Goal: Task Accomplishment & Management: Manage account settings

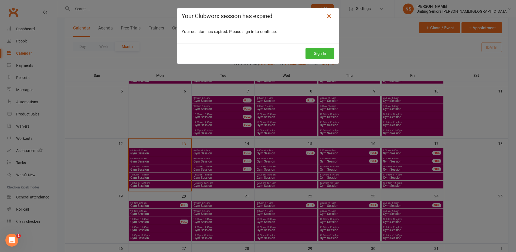
click at [326, 14] on icon at bounding box center [329, 16] width 6 height 6
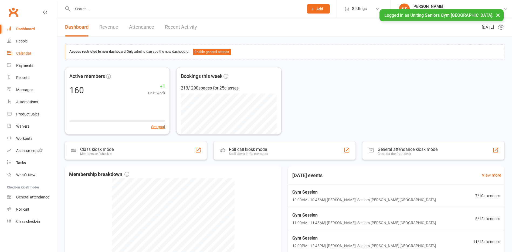
click at [32, 53] on link "Calendar" at bounding box center [32, 53] width 50 height 12
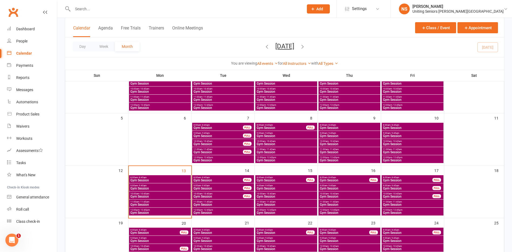
click at [159, 178] on span "8:00am - 8:45am" at bounding box center [160, 177] width 60 height 2
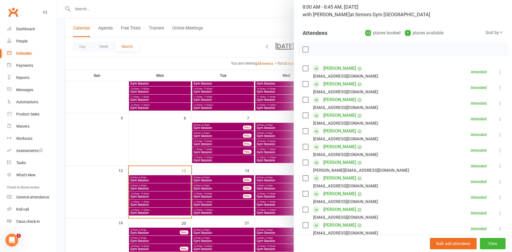
scroll to position [27, 0]
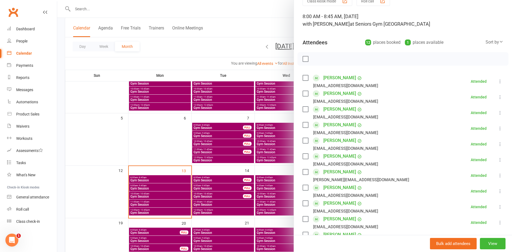
click at [155, 189] on div at bounding box center [284, 126] width 455 height 252
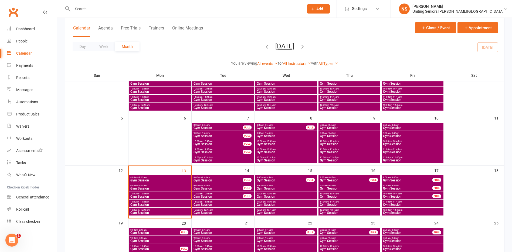
click at [160, 186] on span "9:00am - 9:45am" at bounding box center [160, 185] width 60 height 2
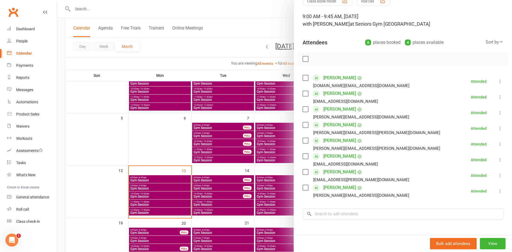
click at [146, 180] on div at bounding box center [284, 126] width 455 height 252
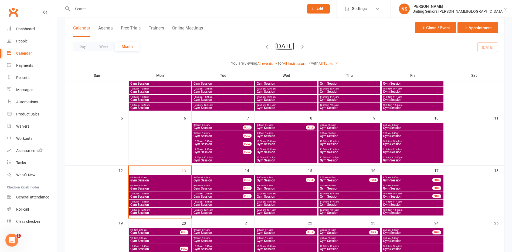
click at [138, 195] on span "Gym Session" at bounding box center [160, 196] width 60 height 3
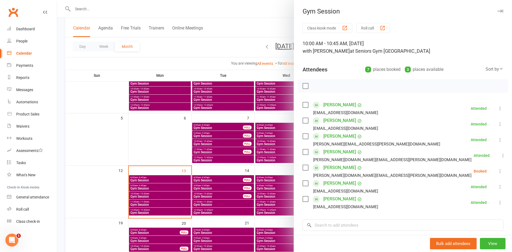
click at [498, 172] on icon at bounding box center [500, 170] width 5 height 5
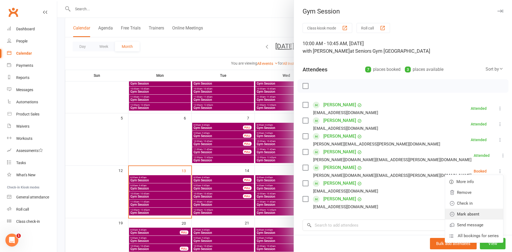
click at [451, 217] on link "Mark absent" at bounding box center [474, 213] width 58 height 11
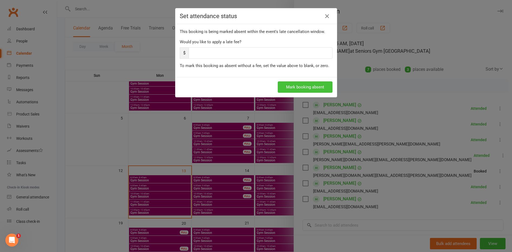
click at [291, 88] on button "Mark booking absent" at bounding box center [305, 86] width 55 height 11
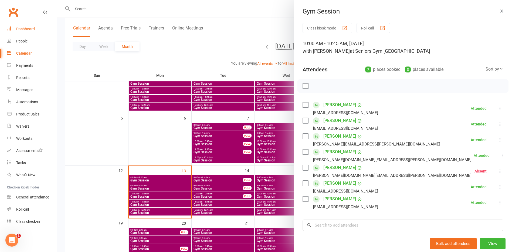
click at [31, 29] on div "Dashboard" at bounding box center [25, 29] width 19 height 4
